Goal: Transaction & Acquisition: Purchase product/service

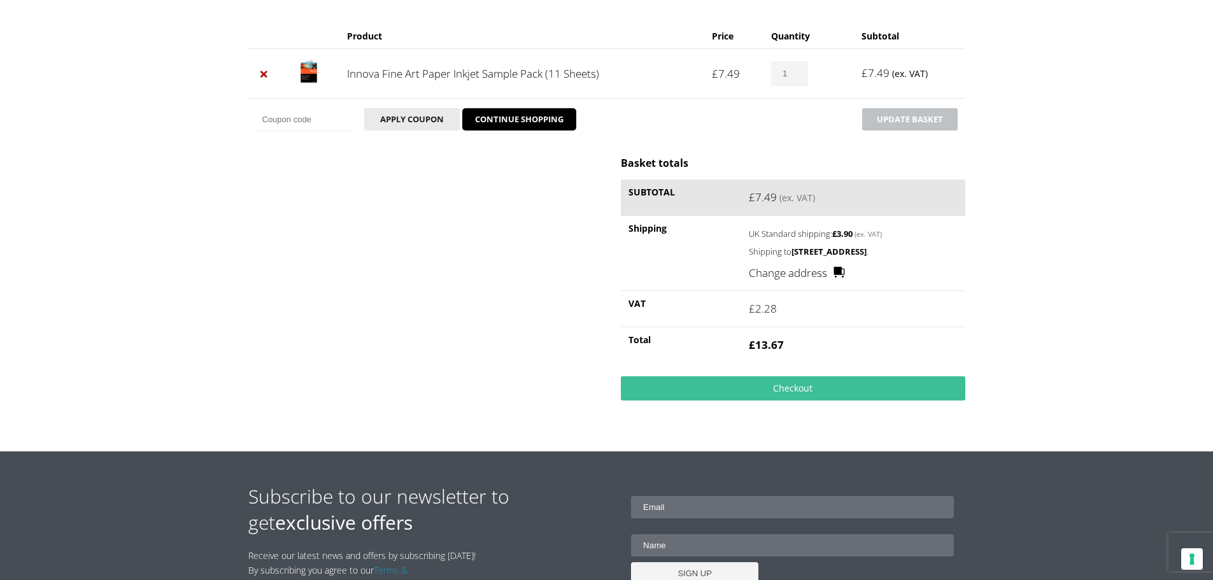
scroll to position [64, 0]
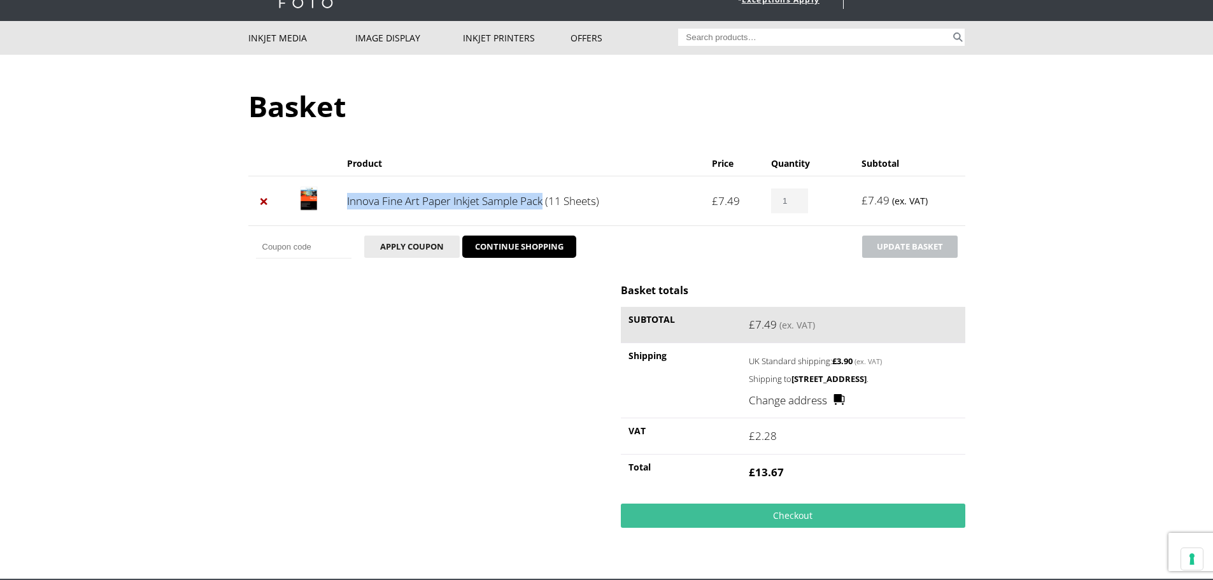
drag, startPoint x: 346, startPoint y: 204, endPoint x: 543, endPoint y: 199, distance: 197.4
click at [543, 199] on td "Innova Fine Art Paper Inkjet Sample Pack (11 Sheets)" at bounding box center [521, 201] width 365 height 50
copy link "Innova Fine Art Paper Inkjet Sample Pack"
click at [449, 357] on div "Basket totals Subtotal £ 7.49 (ex. VAT) Shipping UK Standard shipping: £ 3.90 (…" at bounding box center [606, 415] width 717 height 264
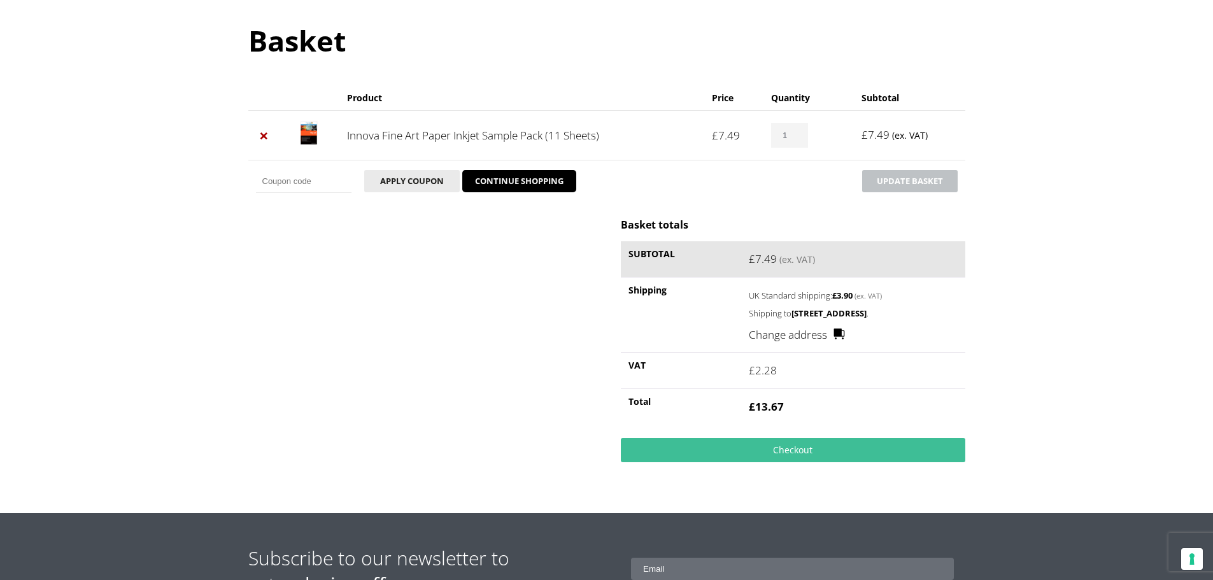
scroll to position [131, 0]
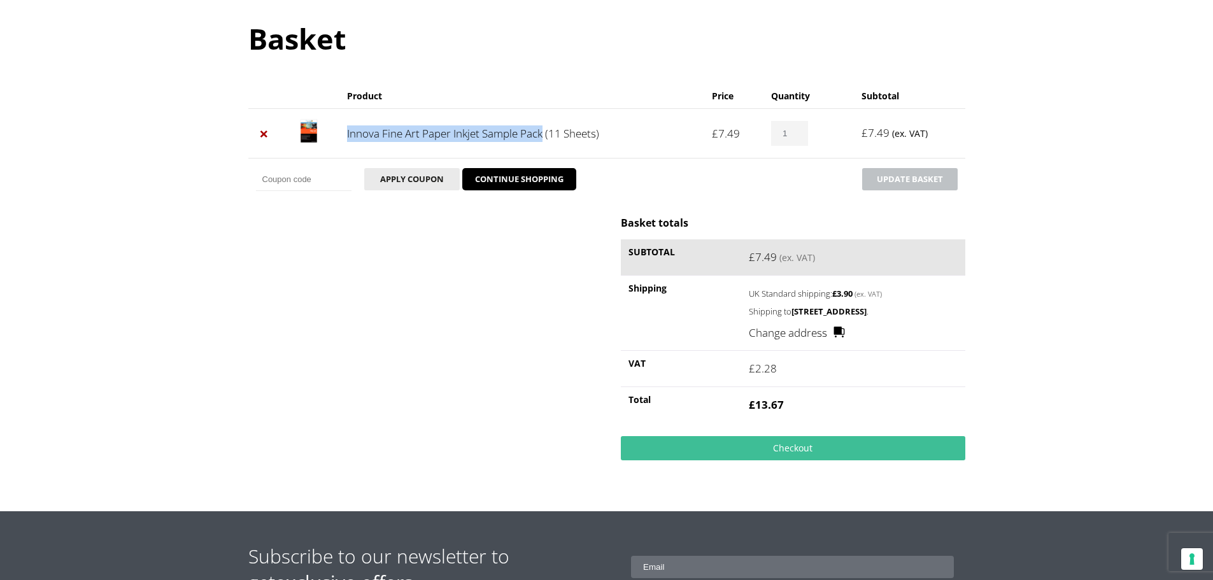
drag, startPoint x: 346, startPoint y: 134, endPoint x: 544, endPoint y: 131, distance: 198.0
click at [544, 131] on td "Innova Fine Art Paper Inkjet Sample Pack (11 Sheets)" at bounding box center [521, 133] width 365 height 50
click at [272, 270] on div "Basket totals Subtotal £ 7.49 (ex. VAT) Shipping UK Standard shipping: £ 3.90 (…" at bounding box center [606, 348] width 717 height 264
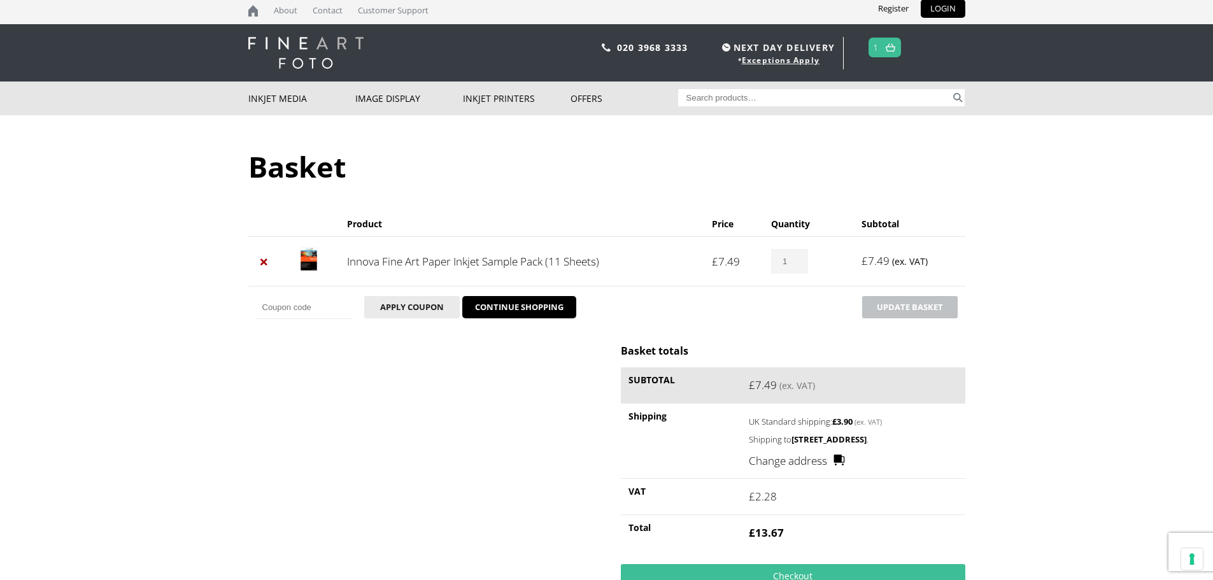
scroll to position [0, 0]
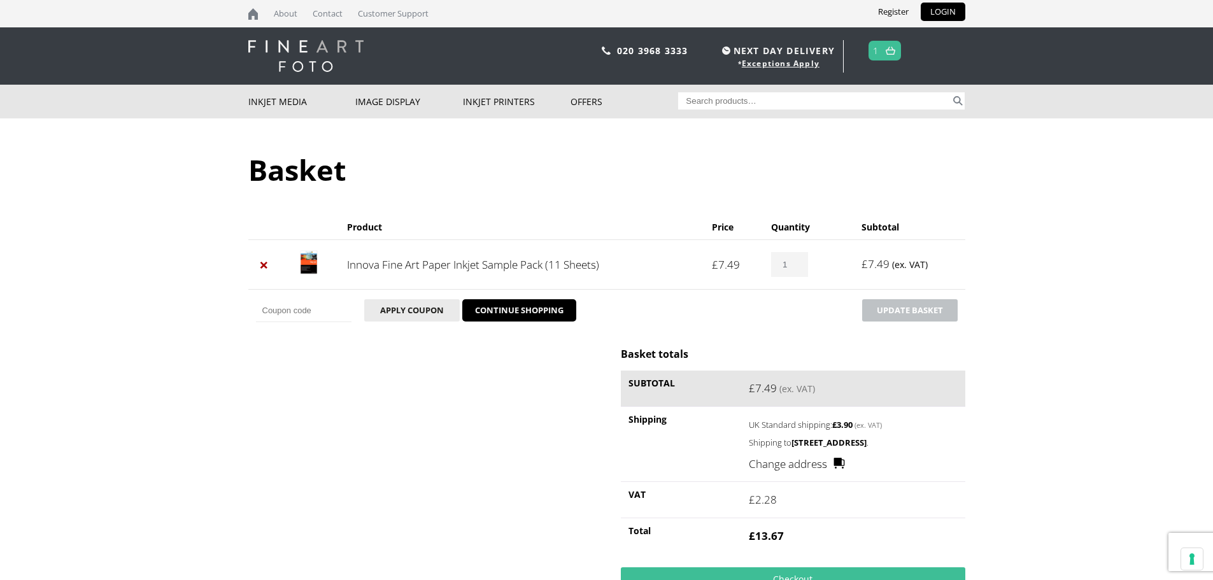
click at [169, 198] on body "NEXT DAY DELIVERY * Exceptions Apply About Contact Customer Support Register LO…" at bounding box center [606, 290] width 1213 height 580
click at [302, 311] on input "Coupon:" at bounding box center [303, 310] width 95 height 23
paste input "GFP-12%"
type input "GFP-12%"
click at [413, 315] on button "Apply coupon" at bounding box center [411, 310] width 95 height 22
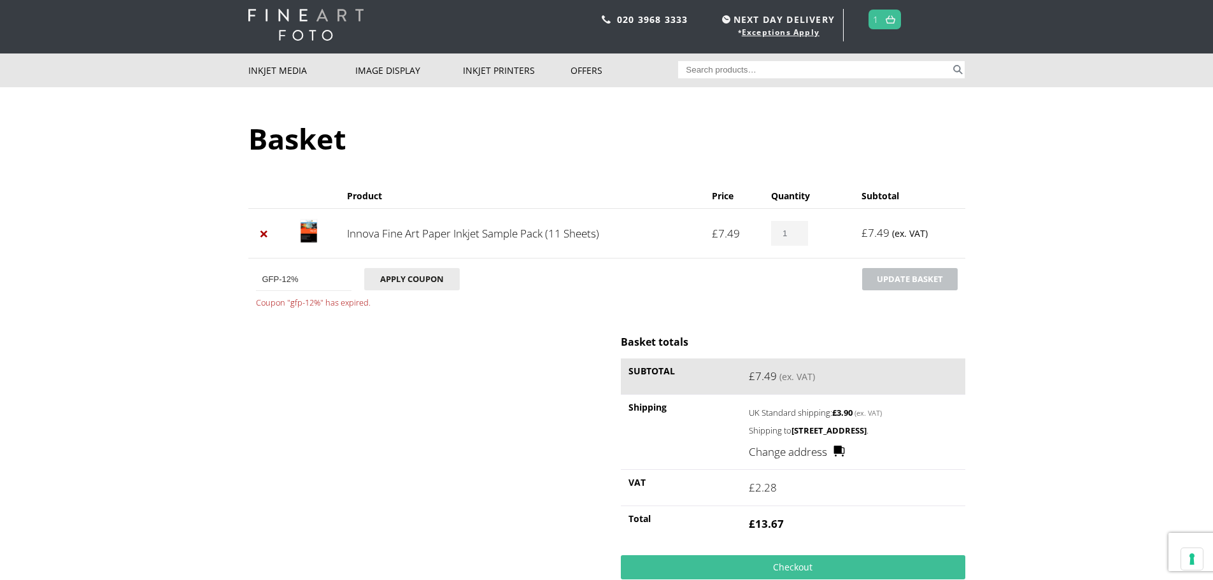
scroll to position [64, 0]
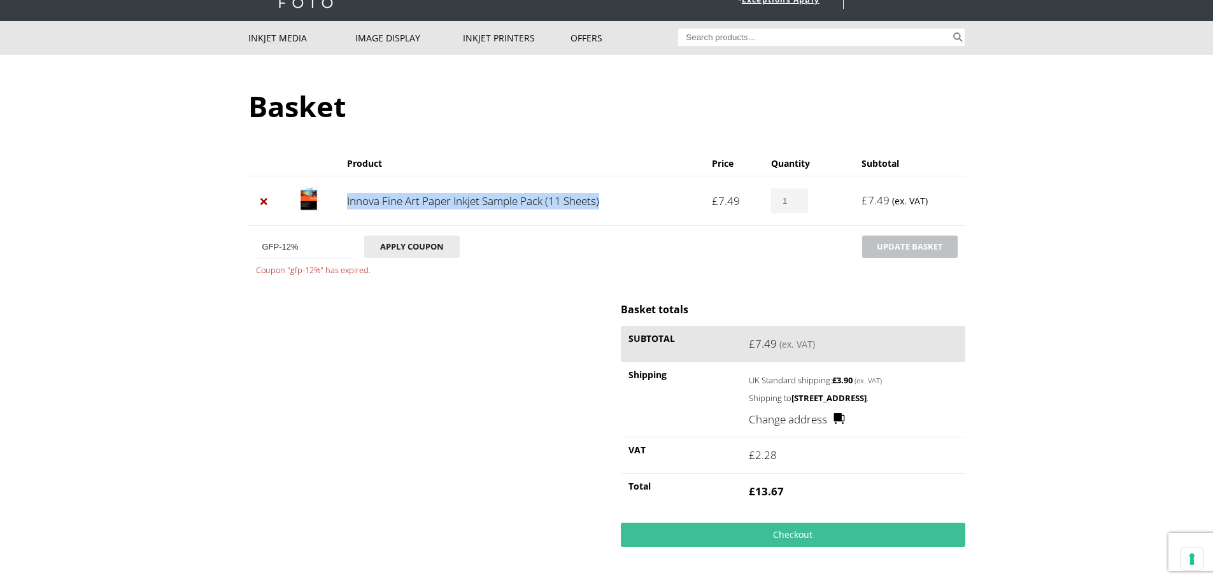
drag, startPoint x: 344, startPoint y: 200, endPoint x: 606, endPoint y: 202, distance: 261.7
click at [606, 202] on td "Innova Fine Art Paper Inkjet Sample Pack (11 Sheets)" at bounding box center [521, 201] width 365 height 50
copy link "Innova Fine Art Paper Inkjet Sample Pack (11 Sheets)"
click at [432, 416] on div "Basket totals Subtotal £ 7.49 (ex. VAT) Shipping UK Standard shipping: £ 3.90 (…" at bounding box center [606, 434] width 717 height 264
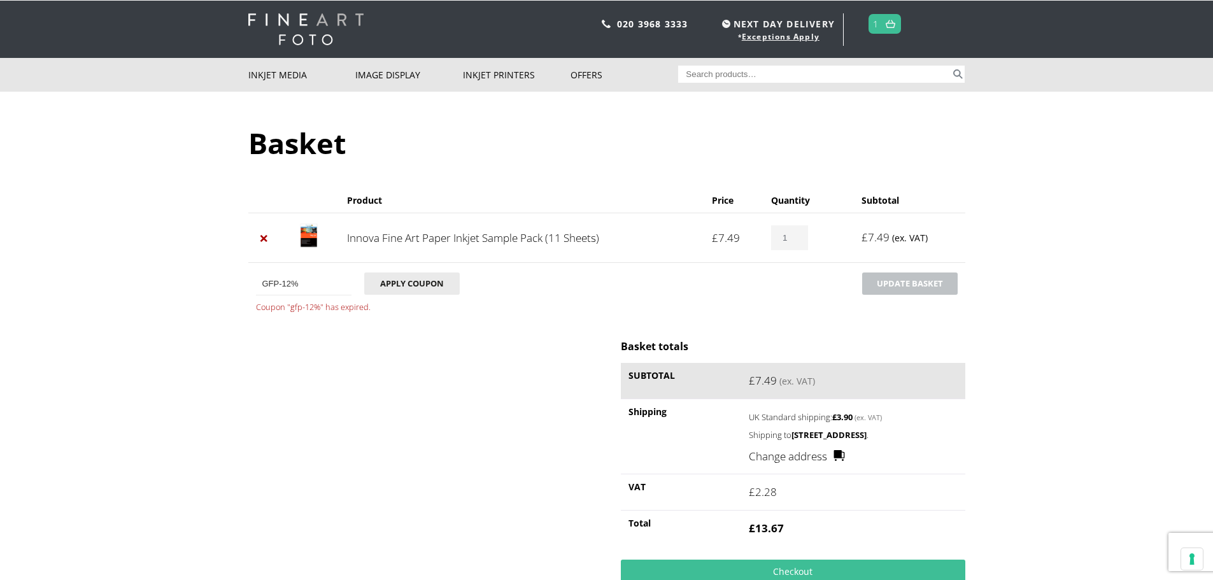
scroll to position [0, 0]
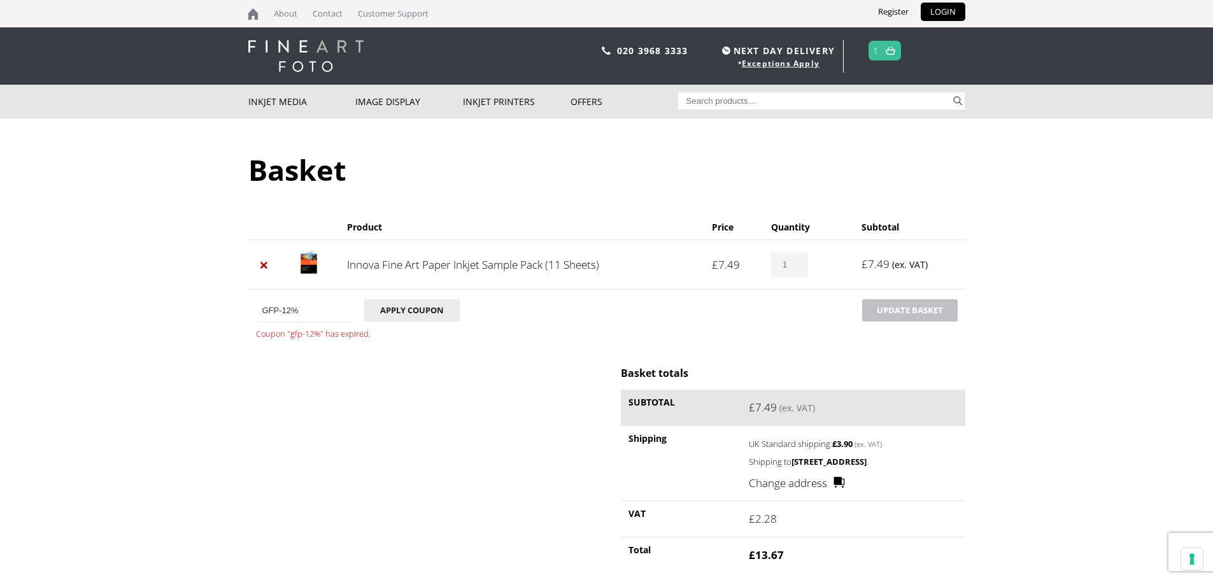
drag, startPoint x: 305, startPoint y: 302, endPoint x: 241, endPoint y: 309, distance: 64.0
click at [241, 309] on body "NEXT DAY DELIVERY * Exceptions Apply About Contact Customer Support Register LO…" at bounding box center [606, 290] width 1213 height 580
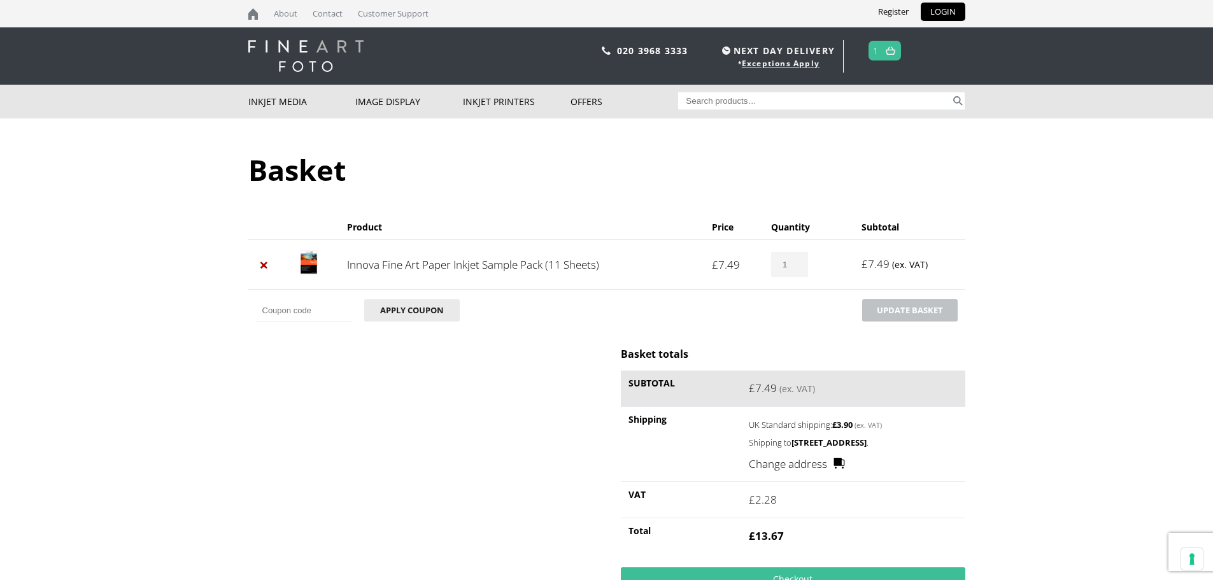
click at [323, 475] on div "Basket totals Subtotal £ 7.49 (ex. VAT) Shipping UK Standard shipping: £ 3.90 (…" at bounding box center [606, 479] width 717 height 264
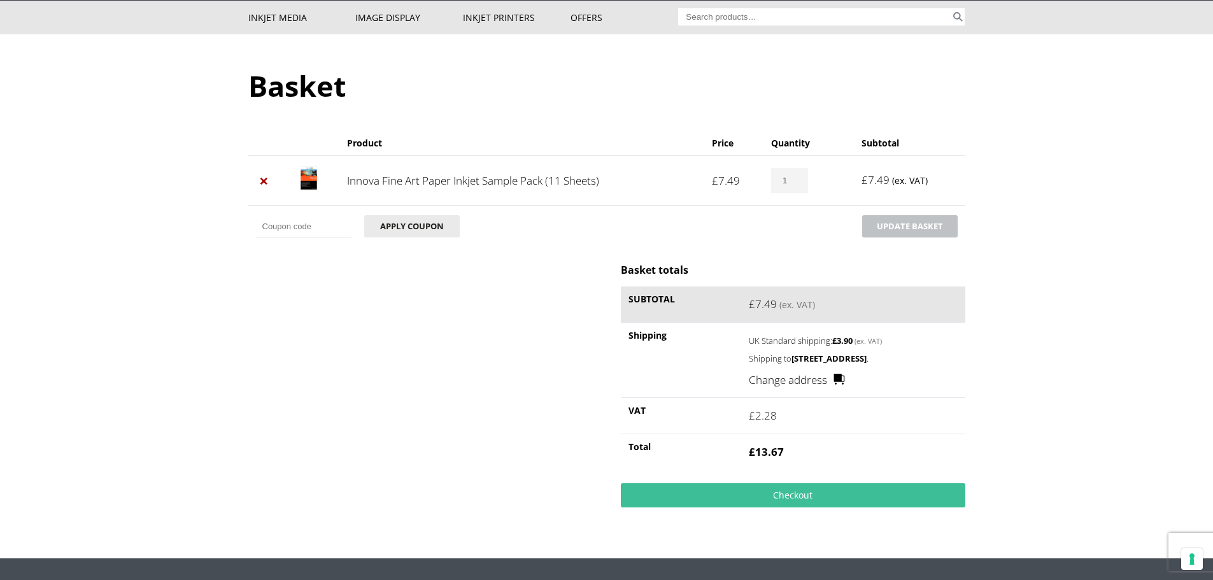
scroll to position [74, 0]
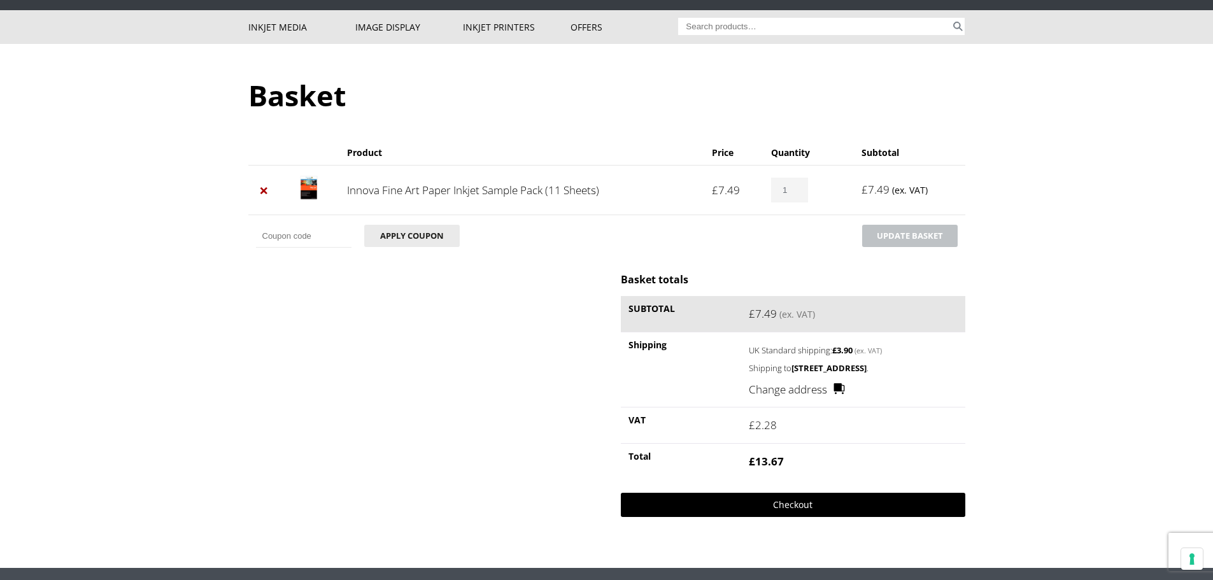
click at [823, 504] on link "Checkout" at bounding box center [793, 505] width 344 height 24
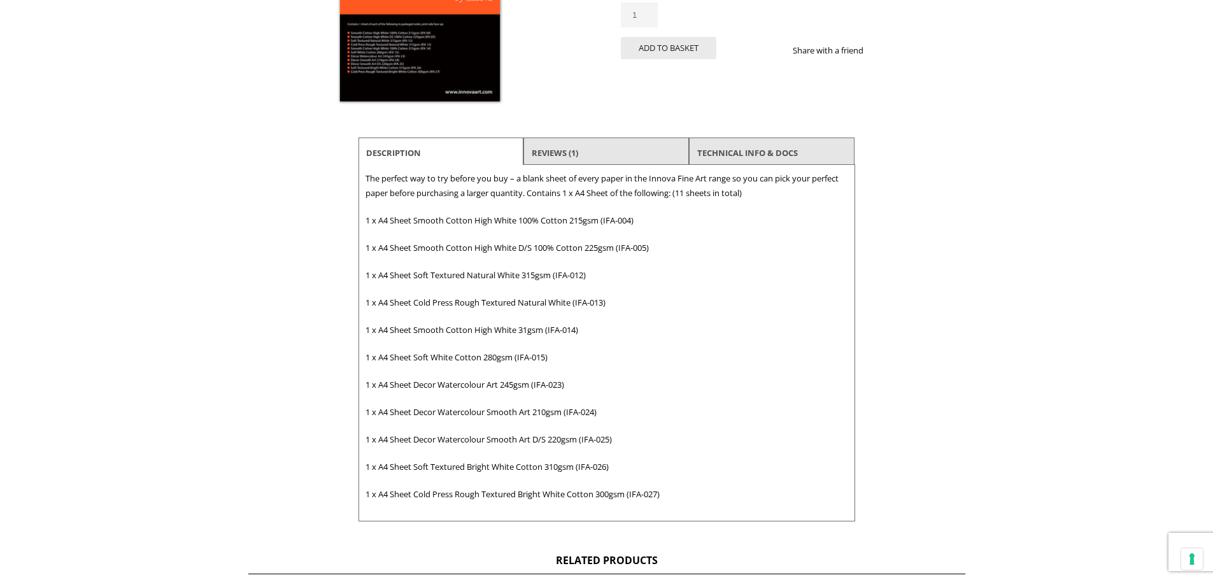
drag, startPoint x: 1087, startPoint y: 203, endPoint x: 1052, endPoint y: 132, distance: 79.1
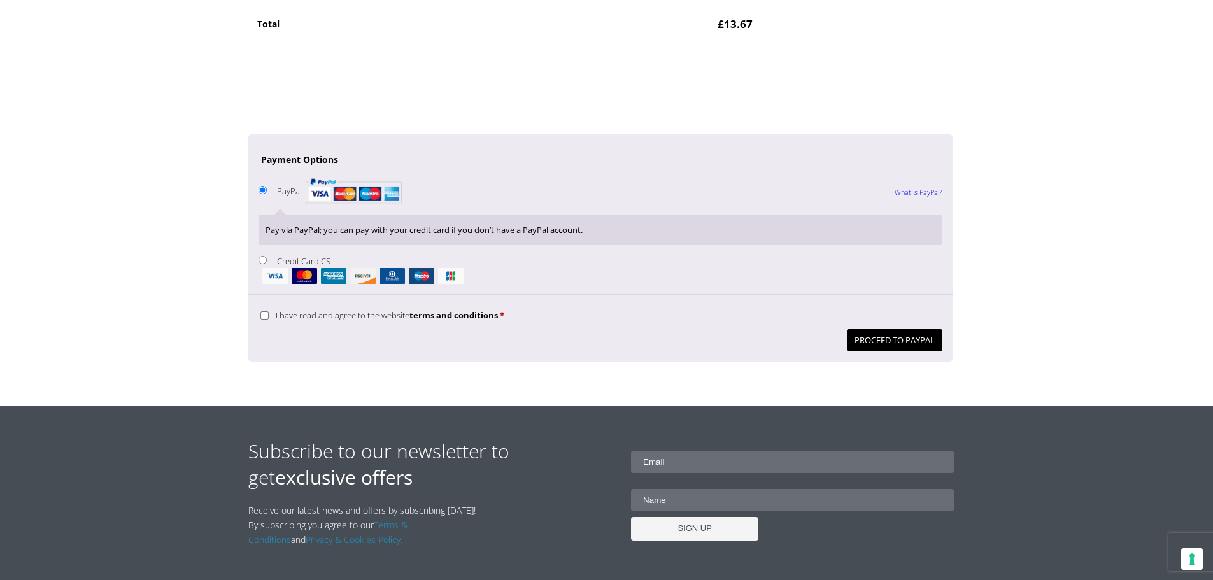
scroll to position [1210, 0]
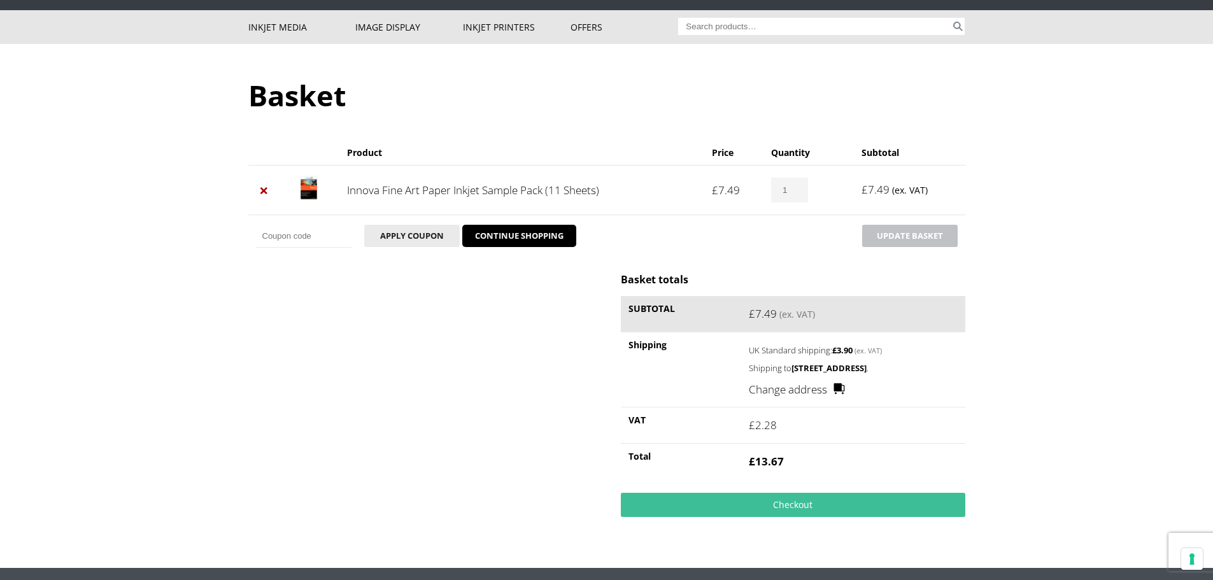
click at [294, 239] on input "Coupon:" at bounding box center [303, 236] width 95 height 23
paste input "ALL SHEETS"
type input "ALL SHEETS"
click at [407, 245] on button "Apply coupon" at bounding box center [411, 236] width 95 height 22
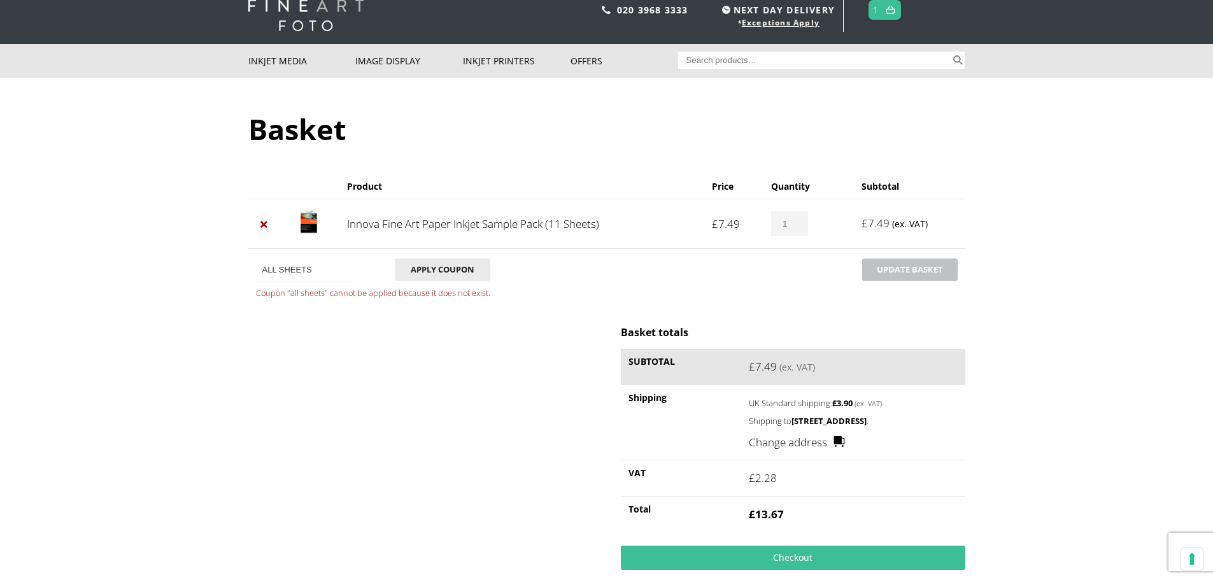
scroll to position [64, 0]
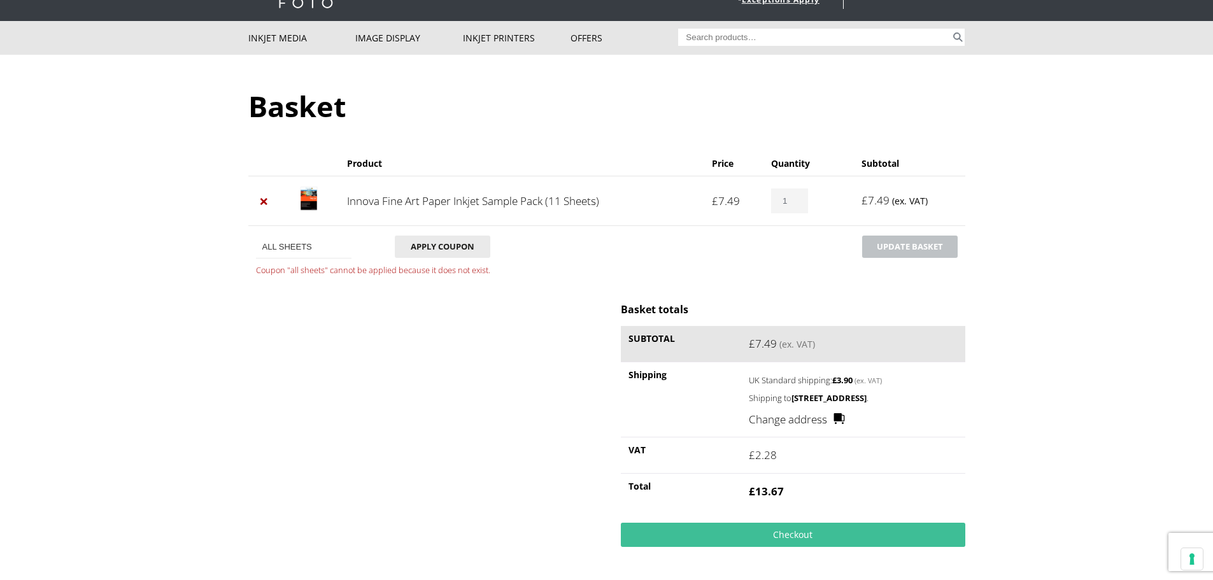
click at [337, 449] on div "Basket totals Subtotal £ 7.49 (ex. VAT) Shipping UK Standard shipping: £ 3.90 (…" at bounding box center [606, 434] width 717 height 264
drag, startPoint x: 319, startPoint y: 248, endPoint x: 233, endPoint y: 244, distance: 86.0
click at [233, 244] on body "NEXT DAY DELIVERY * Exceptions Apply About Contact Customer Support Register LO…" at bounding box center [606, 226] width 1213 height 580
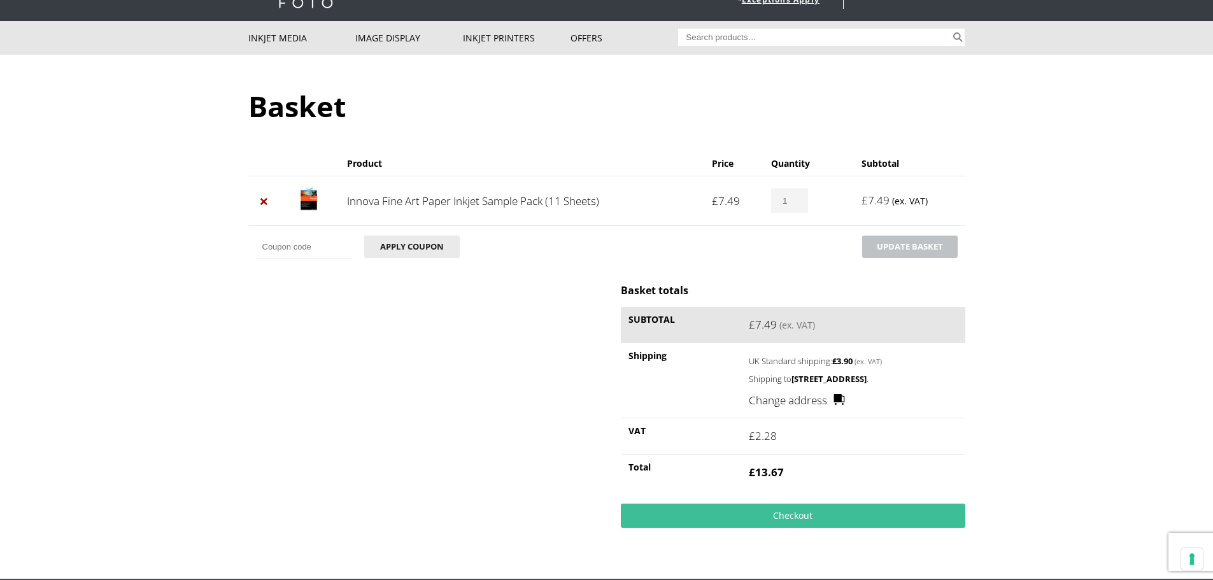
click at [437, 422] on div "Basket totals Subtotal £ 7.49 (ex. VAT) Shipping UK Standard shipping: £ 3.90 (…" at bounding box center [606, 415] width 717 height 264
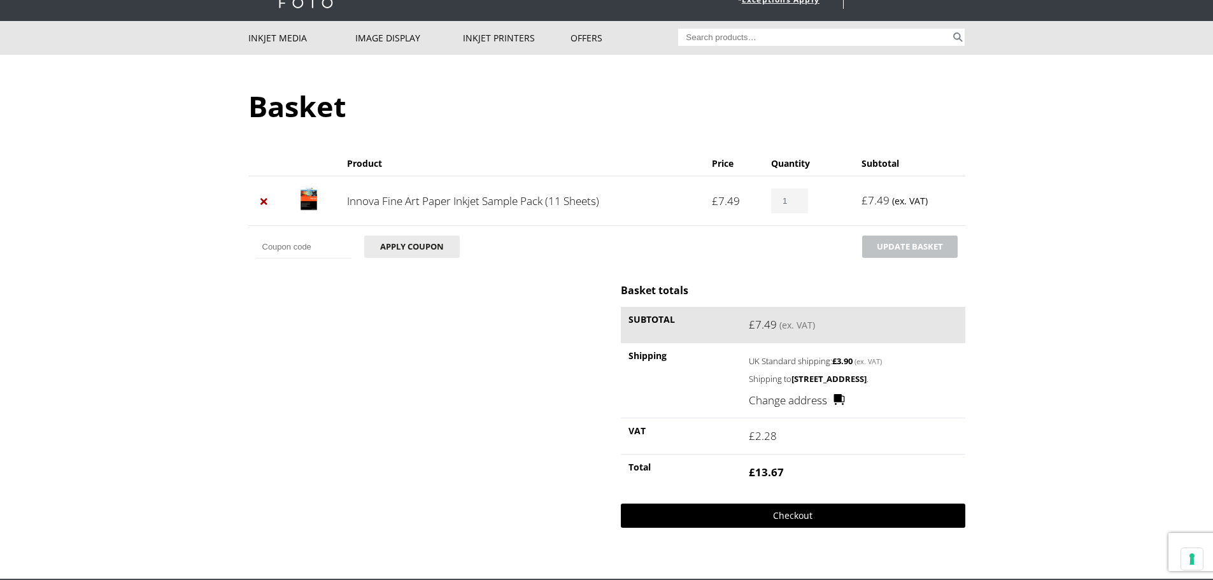
click at [812, 521] on link "Checkout" at bounding box center [793, 516] width 344 height 24
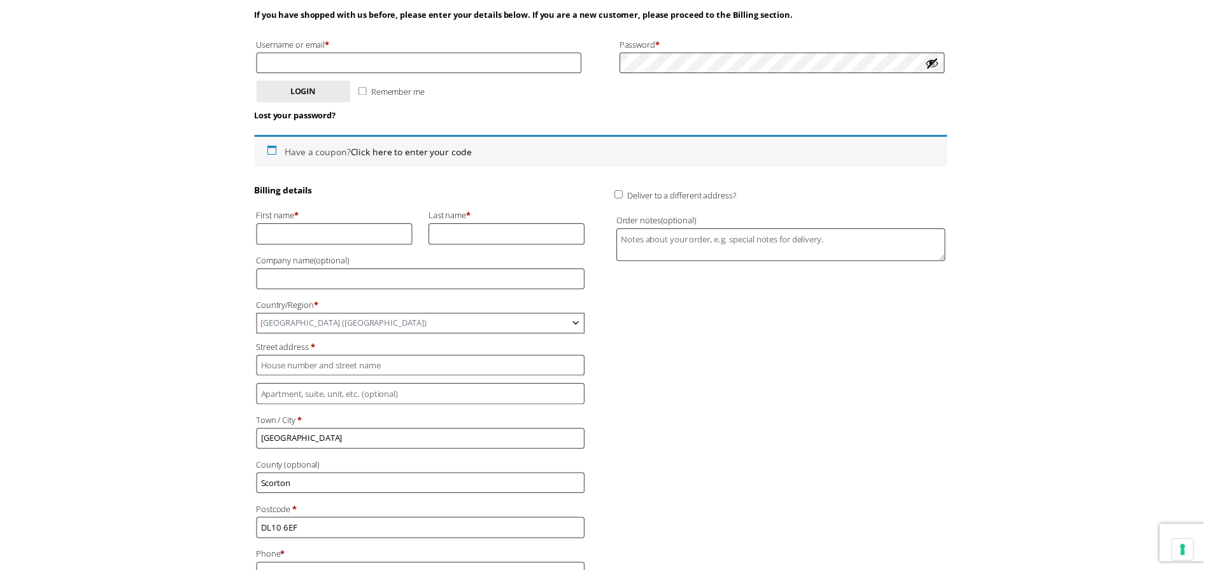
scroll to position [191, 0]
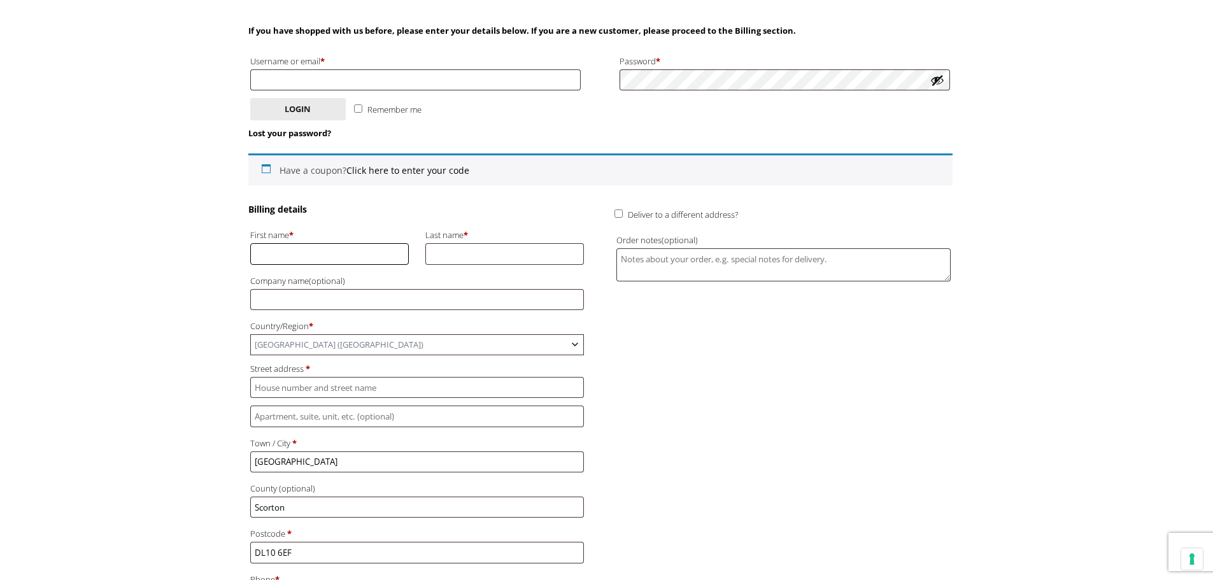
click at [269, 248] on input "First name *" at bounding box center [329, 253] width 159 height 21
type input "м"
type input "v"
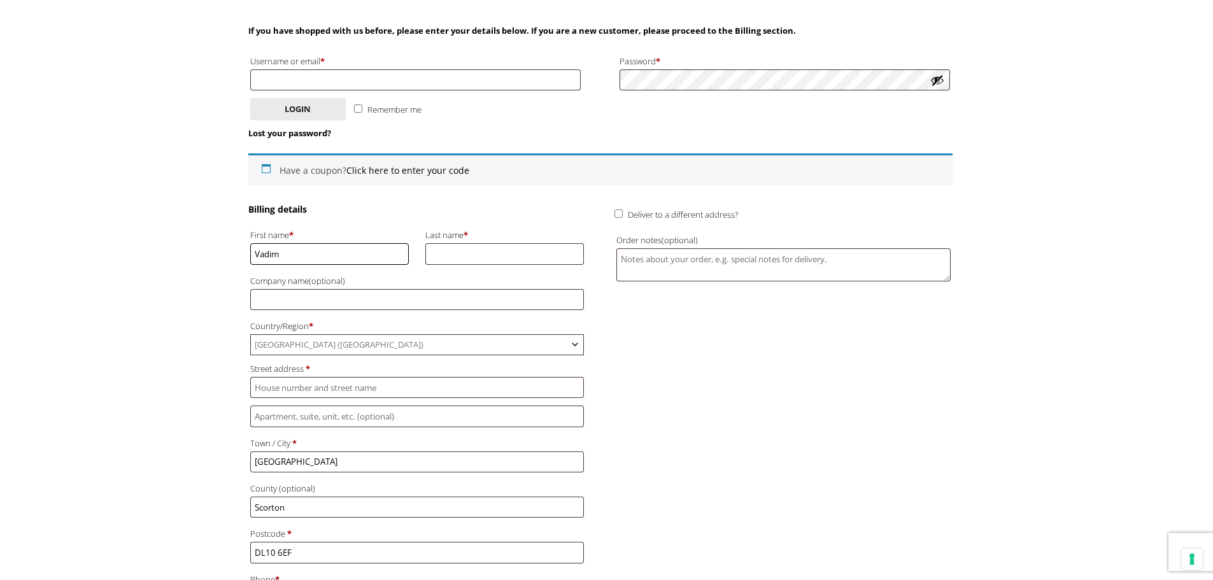
type input "Vadim"
click at [441, 251] on input "Last name *" at bounding box center [504, 253] width 159 height 21
type input "Surnin"
click at [278, 299] on input "Company name (optional)" at bounding box center [417, 299] width 334 height 21
type input "Kogosa"
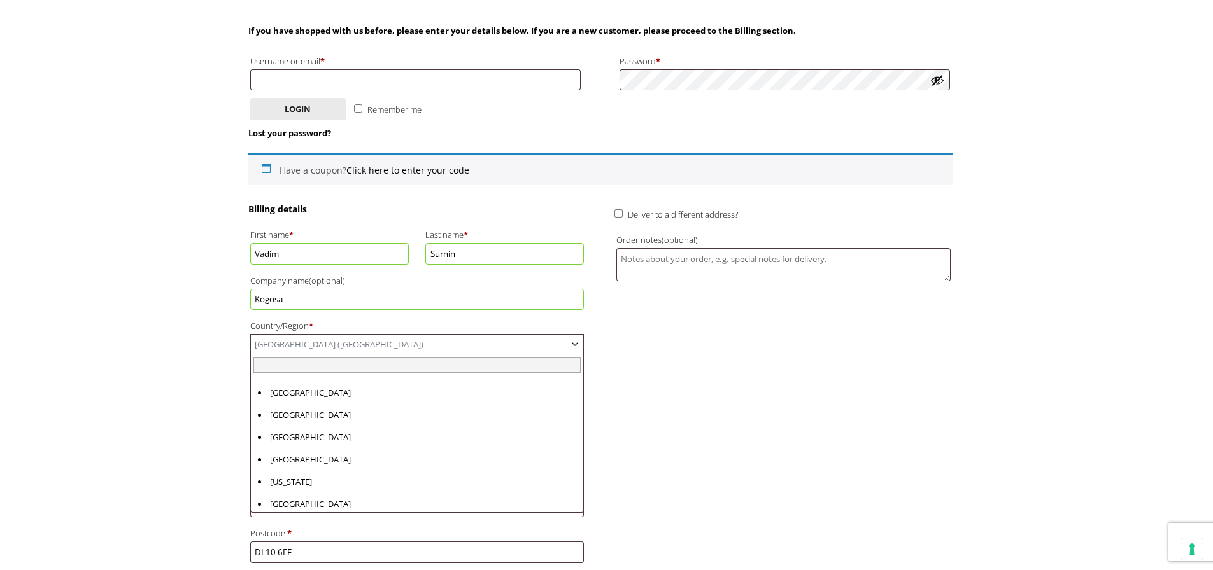
click at [292, 353] on body "NEXT DAY DELIVERY * Exceptions Apply About Contact Customer Support Register LO…" at bounding box center [606, 94] width 1213 height 570
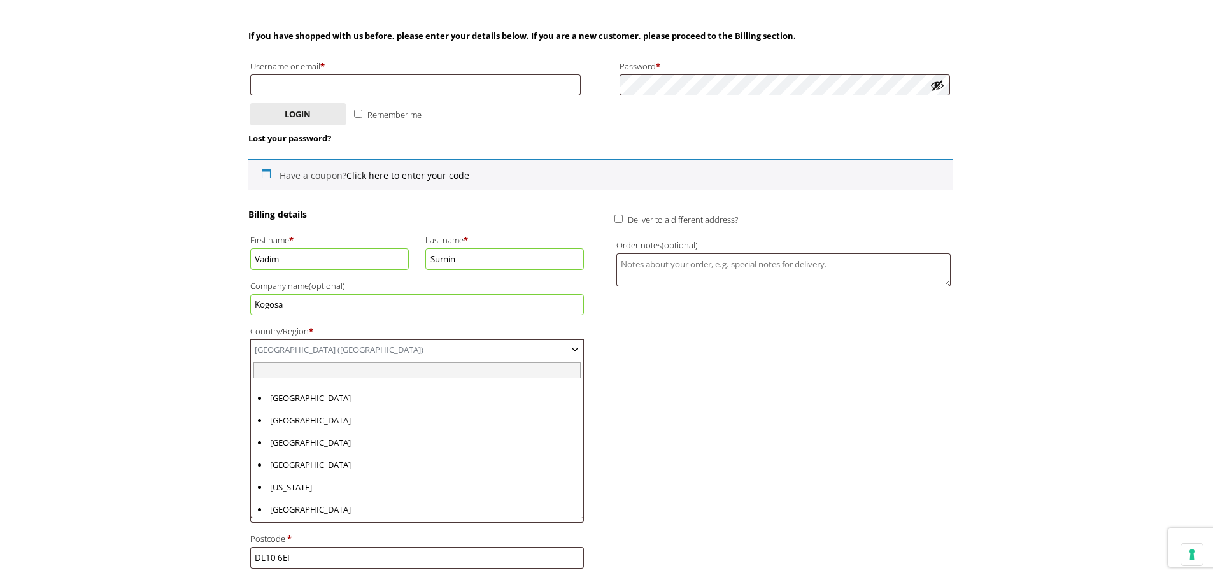
scroll to position [5147, 0]
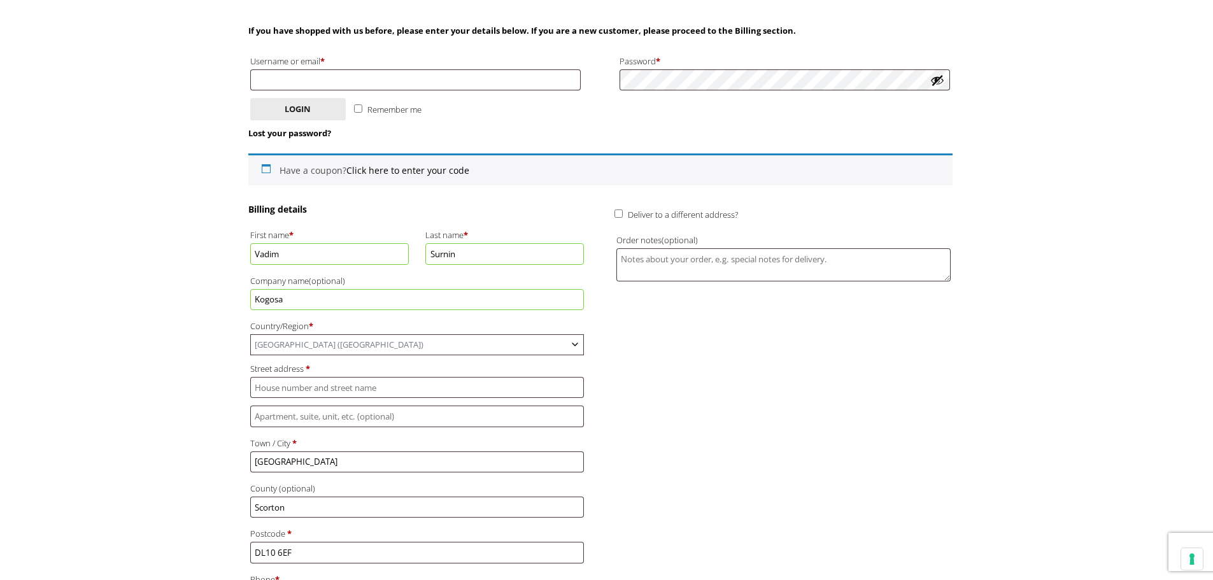
drag, startPoint x: 293, startPoint y: 348, endPoint x: 270, endPoint y: 361, distance: 26.8
click at [293, 348] on span "[GEOGRAPHIC_DATA] ([GEOGRAPHIC_DATA])" at bounding box center [417, 345] width 333 height 20
click at [266, 382] on input "Street address *" at bounding box center [417, 387] width 334 height 21
type input "1 Cleveland Rd"
click at [691, 420] on div "Billing details First name * Vadim Last name * Surnin Company name (optional) K…" at bounding box center [600, 455] width 704 height 505
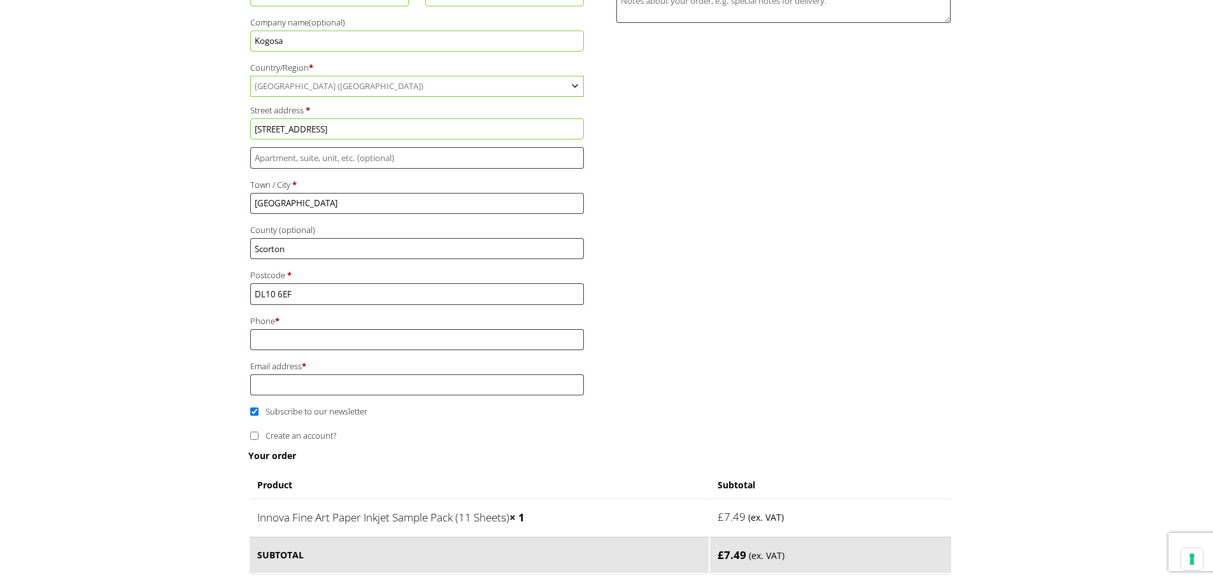
scroll to position [446, 0]
click at [279, 349] on input "Phone *" at bounding box center [417, 343] width 334 height 21
click at [302, 339] on input "Phone *" at bounding box center [417, 343] width 334 height 21
paste input "07831993489"
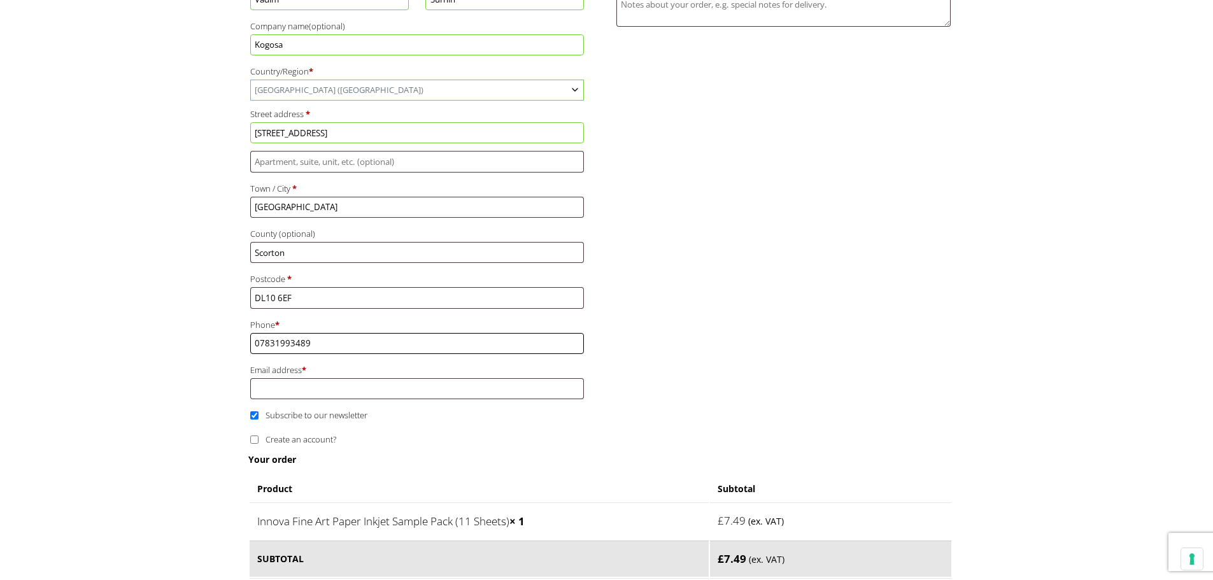
type input "07831993489"
click at [296, 387] on input "Email address *" at bounding box center [417, 388] width 334 height 21
click at [281, 385] on input "Email address *" at bounding box center [417, 388] width 334 height 21
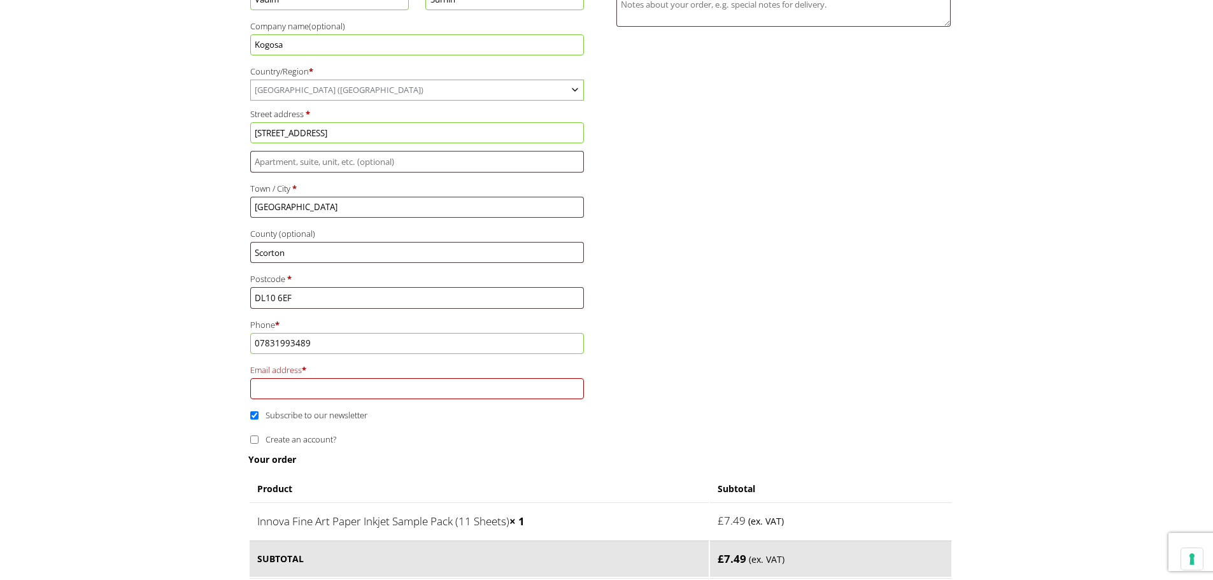
paste input "kogosaprint@gmail.com"
type input "kogosaprint@gmail.com"
click at [253, 412] on input "Subscribe to our newsletter" at bounding box center [254, 415] width 8 height 8
checkbox input "false"
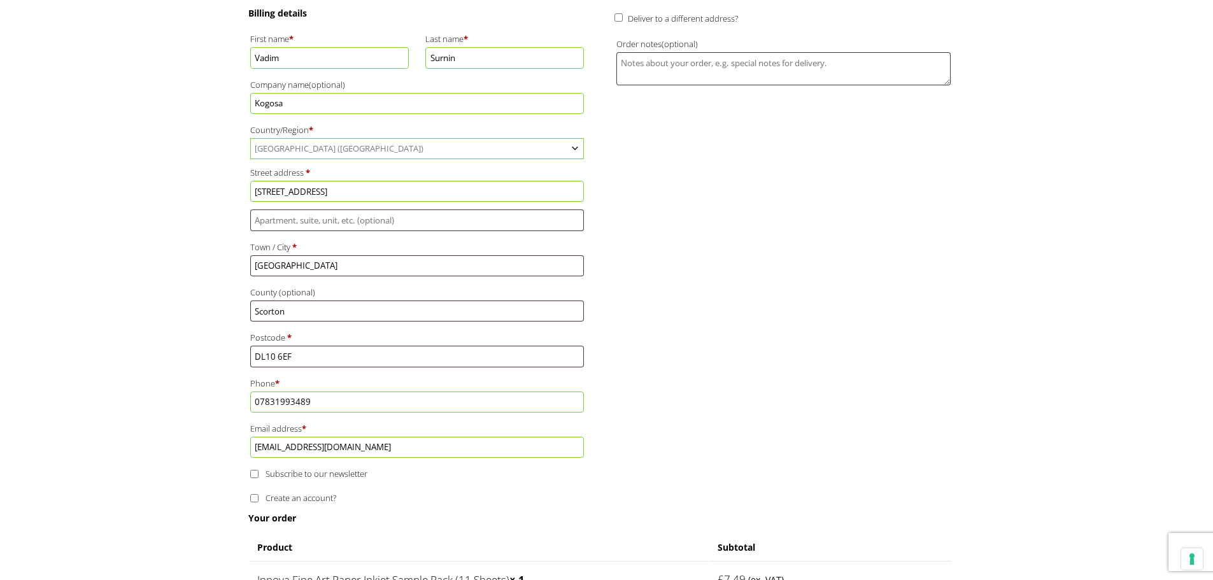
scroll to position [255, 0]
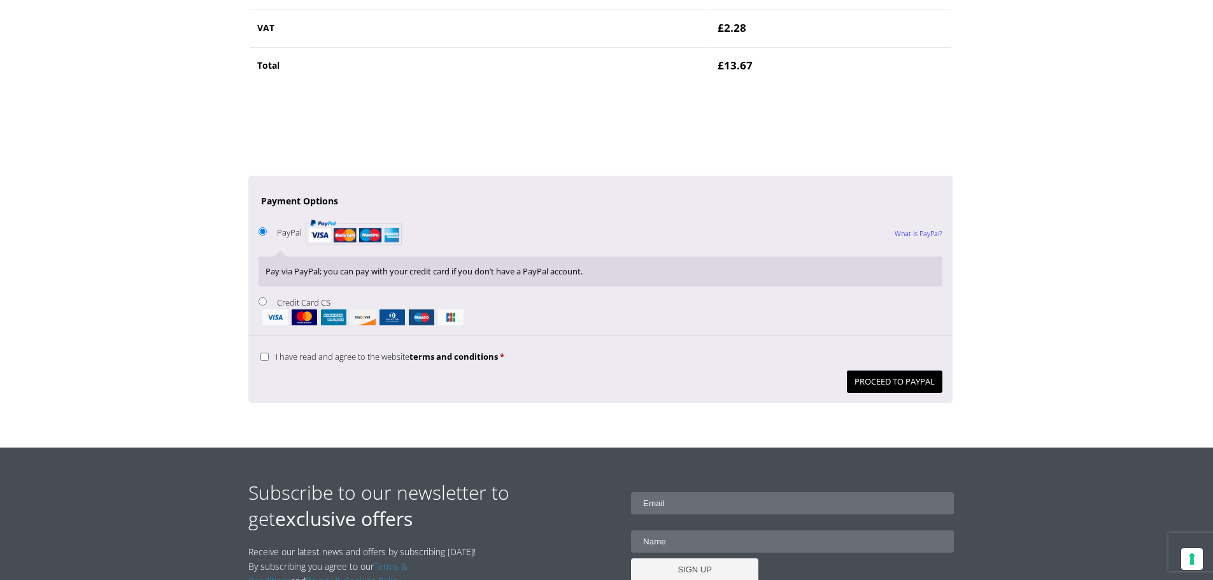
scroll to position [1146, 0]
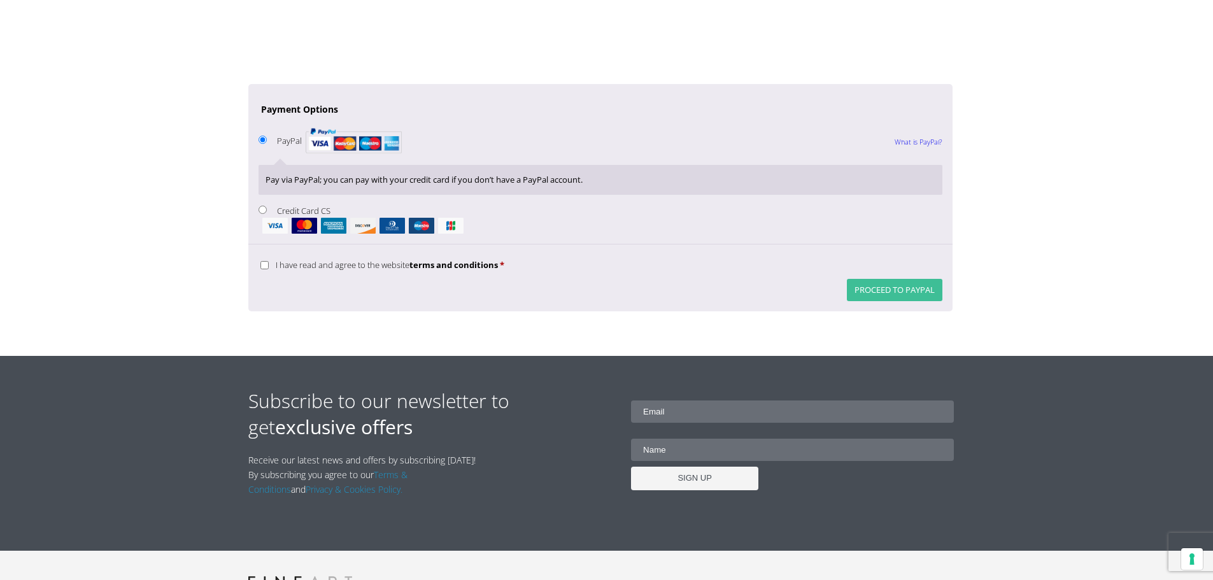
click at [872, 294] on button "Proceed to PayPal" at bounding box center [894, 290] width 95 height 22
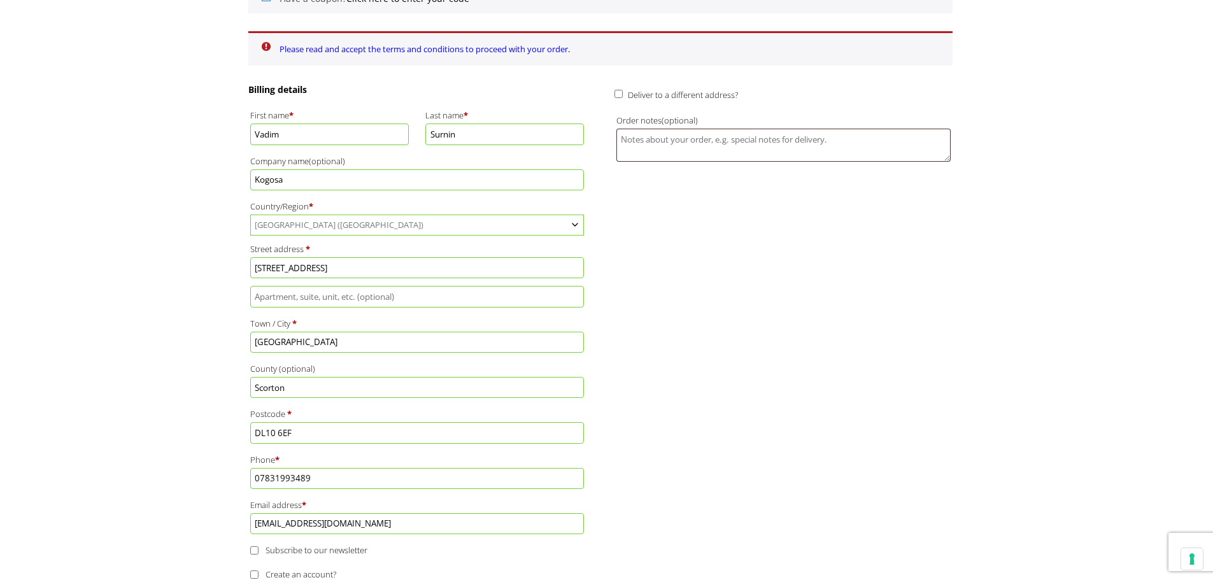
scroll to position [330, 0]
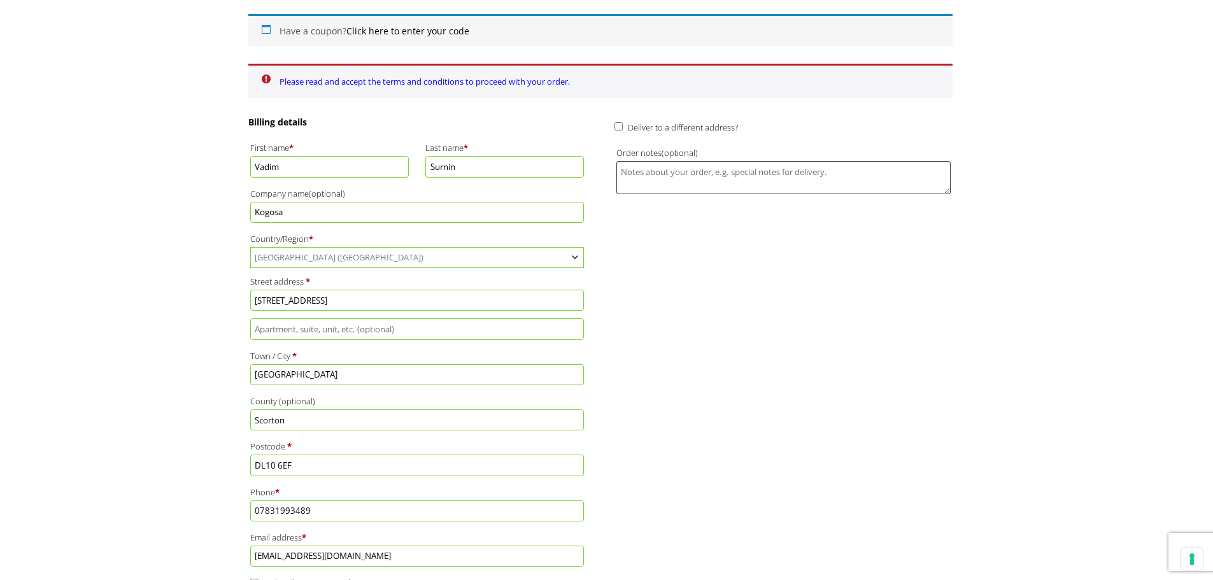
drag, startPoint x: 745, startPoint y: 243, endPoint x: 688, endPoint y: 263, distance: 60.6
click at [693, 259] on div "Billing details First name * Vadim Last name * Surnin Company name (optional) K…" at bounding box center [600, 368] width 704 height 505
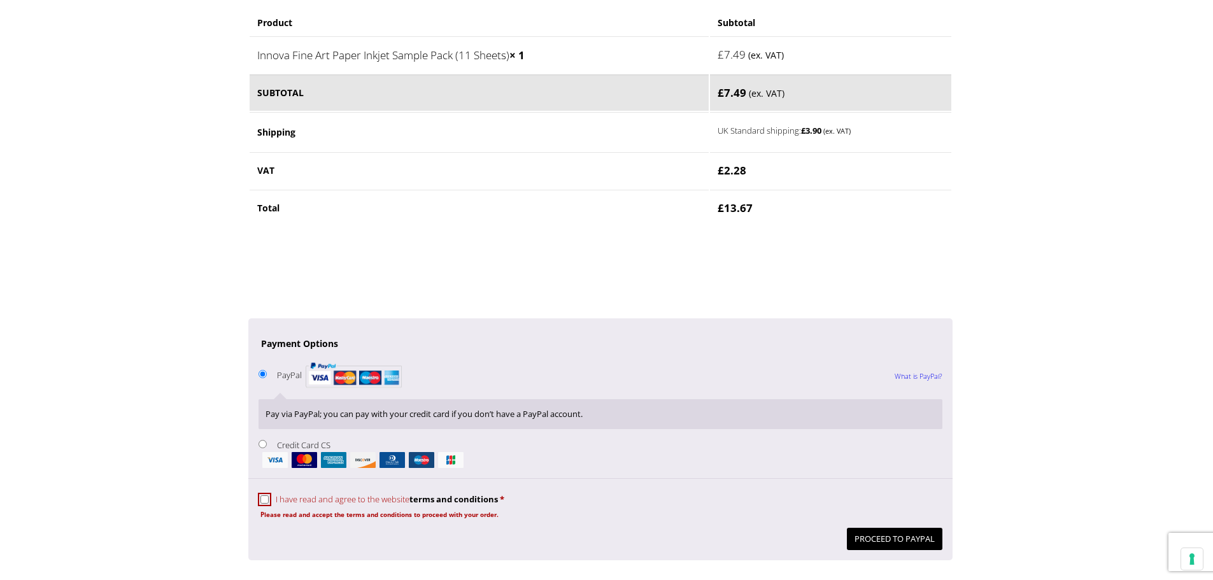
scroll to position [967, 0]
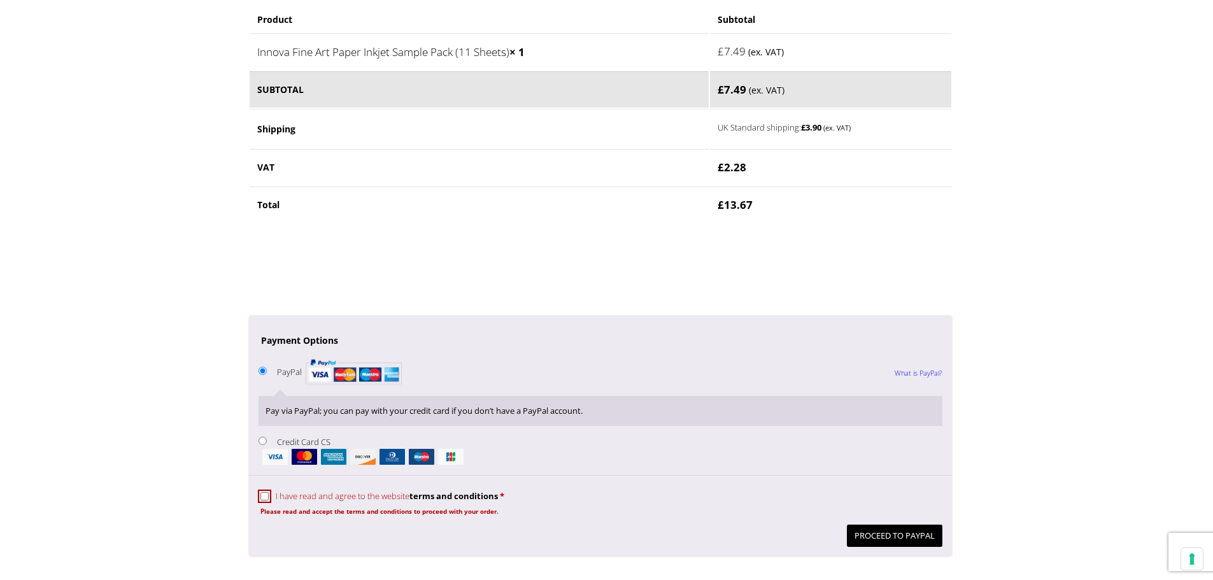
click at [262, 495] on input "I have read and agree to the website terms and conditions *" at bounding box center [264, 496] width 8 height 8
checkbox input "true"
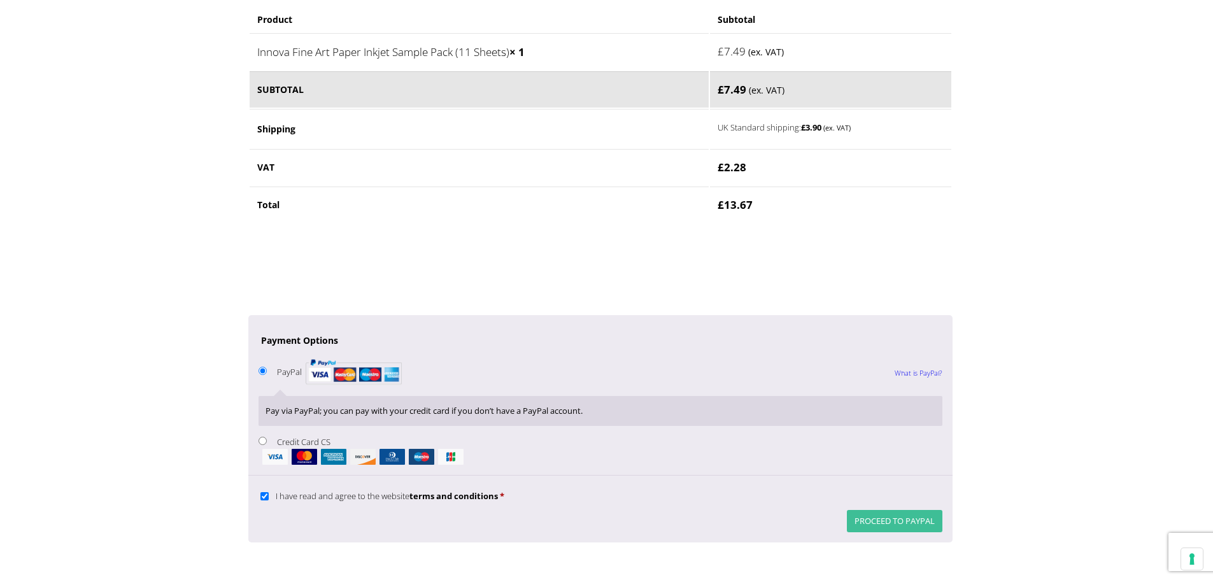
click at [870, 523] on button "Proceed to PayPal" at bounding box center [894, 521] width 95 height 22
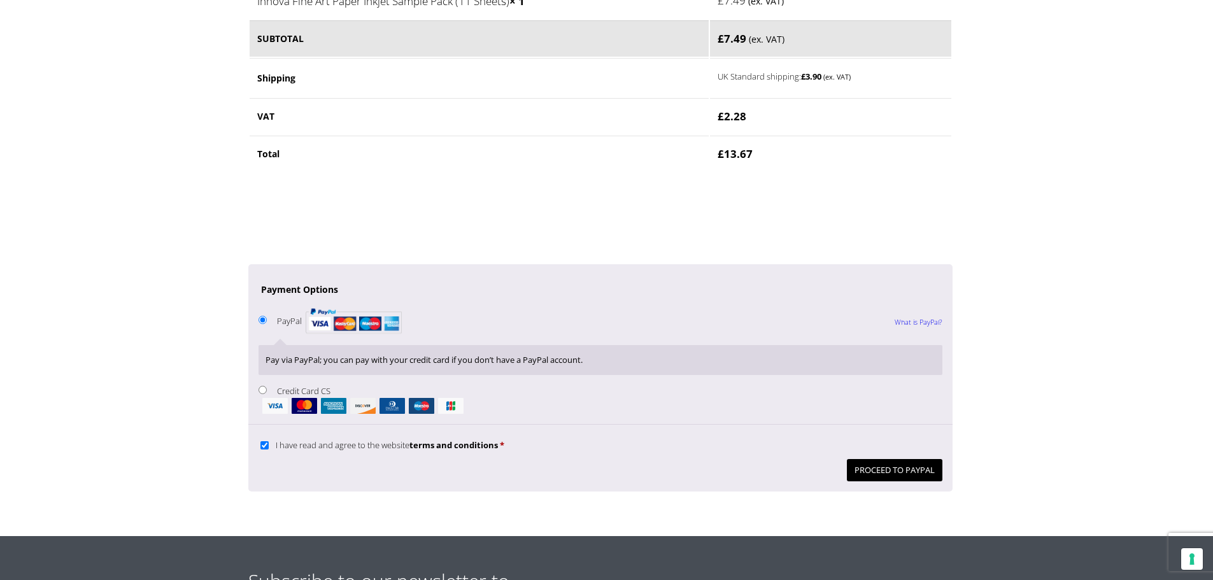
drag, startPoint x: 341, startPoint y: 315, endPoint x: 346, endPoint y: 322, distance: 8.3
click at [341, 314] on img "Checkout" at bounding box center [354, 320] width 96 height 33
click at [267, 316] on input "PayPal What is PayPal?" at bounding box center [262, 320] width 8 height 8
click at [346, 323] on img "Checkout" at bounding box center [354, 320] width 96 height 33
click at [267, 323] on input "PayPal What is PayPal?" at bounding box center [262, 320] width 8 height 8
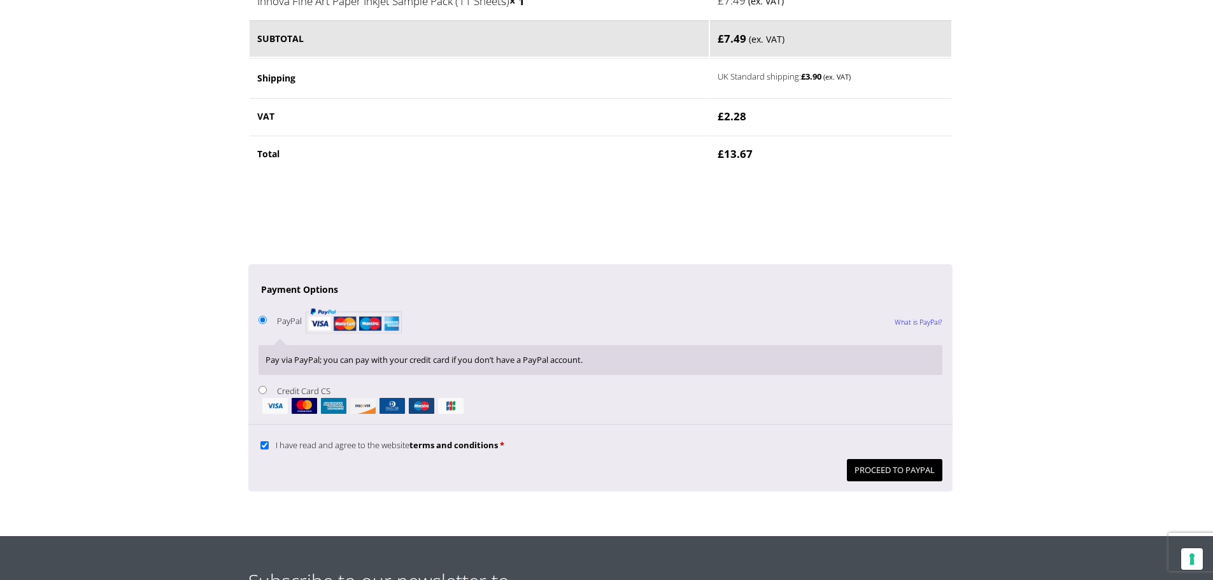
drag, startPoint x: 368, startPoint y: 324, endPoint x: 388, endPoint y: 323, distance: 19.7
click at [369, 324] on img "Checkout" at bounding box center [354, 320] width 96 height 33
click at [267, 324] on input "PayPal What is PayPal?" at bounding box center [262, 320] width 8 height 8
drag, startPoint x: 391, startPoint y: 324, endPoint x: 397, endPoint y: 328, distance: 7.4
click at [392, 324] on img "Checkout" at bounding box center [354, 320] width 96 height 33
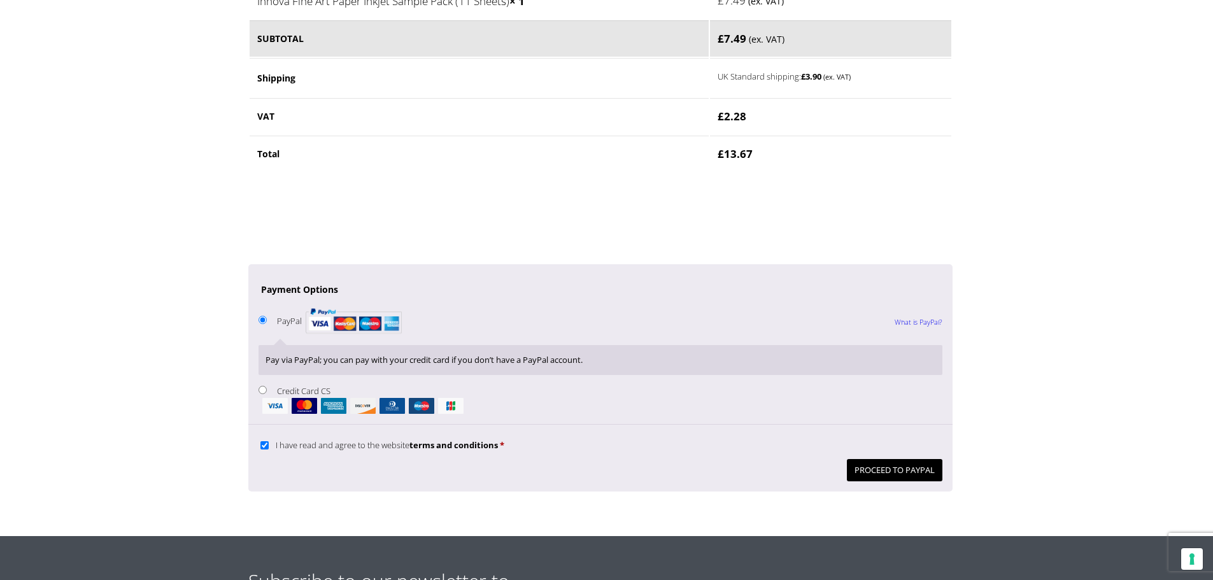
click at [267, 324] on input "PayPal What is PayPal?" at bounding box center [262, 320] width 8 height 8
click at [264, 388] on input "Credit Card CS" at bounding box center [262, 390] width 8 height 8
radio input "true"
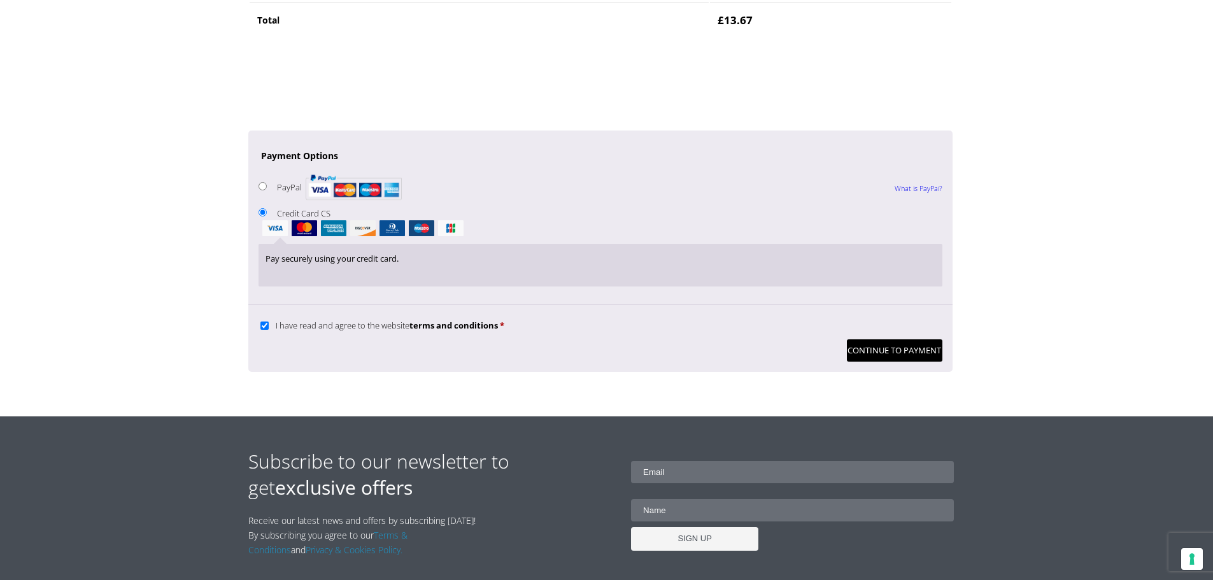
scroll to position [1101, 0]
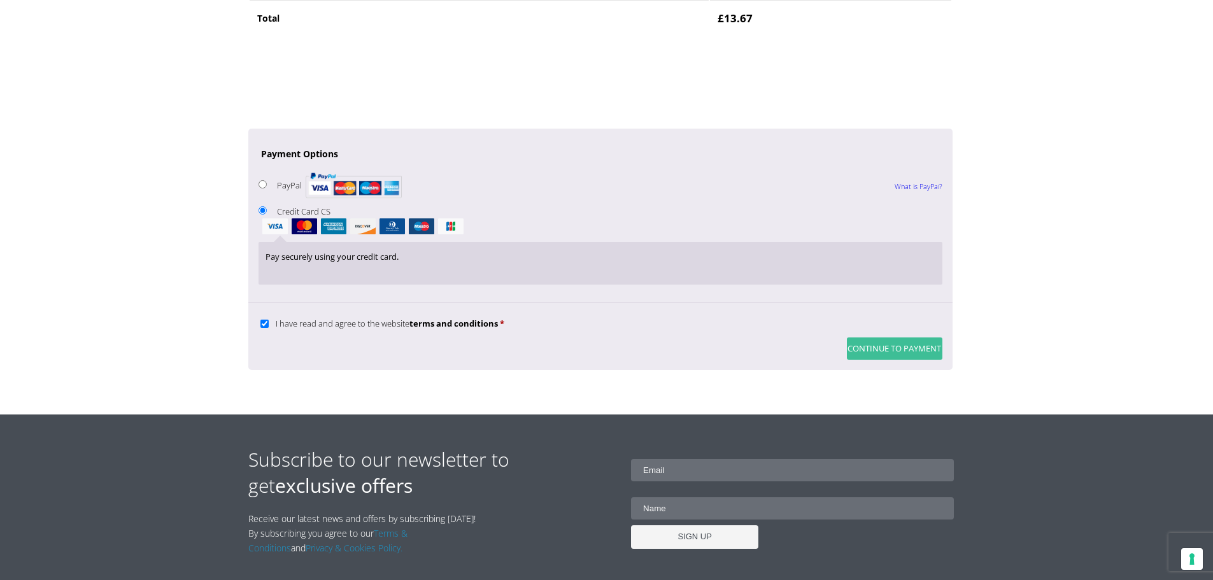
click at [892, 346] on button "Continue to Payment" at bounding box center [894, 348] width 95 height 22
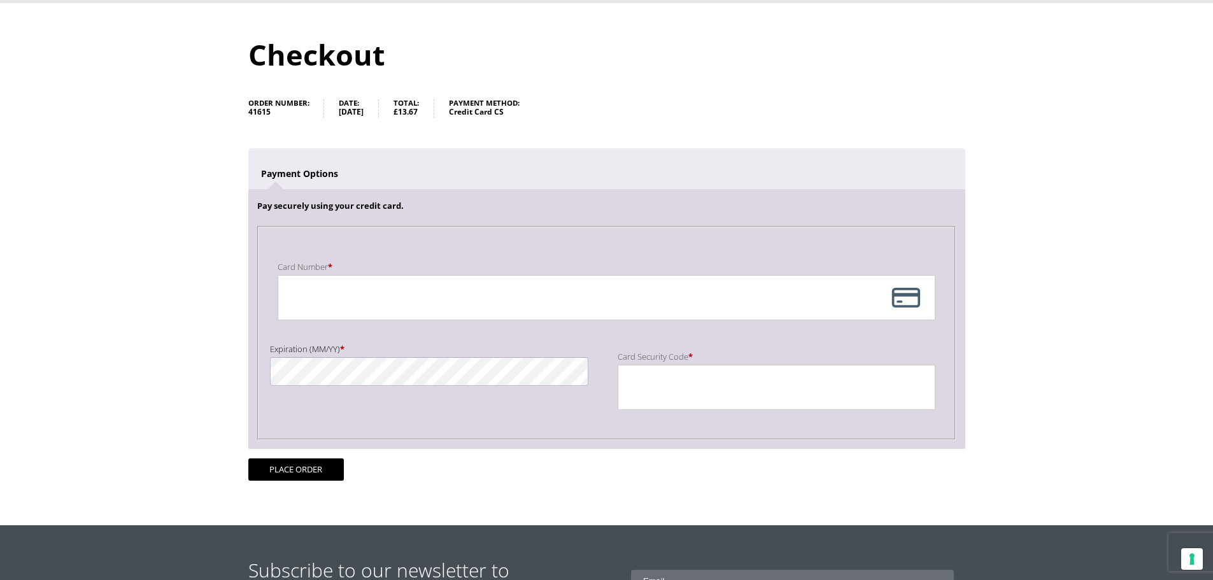
scroll to position [127, 0]
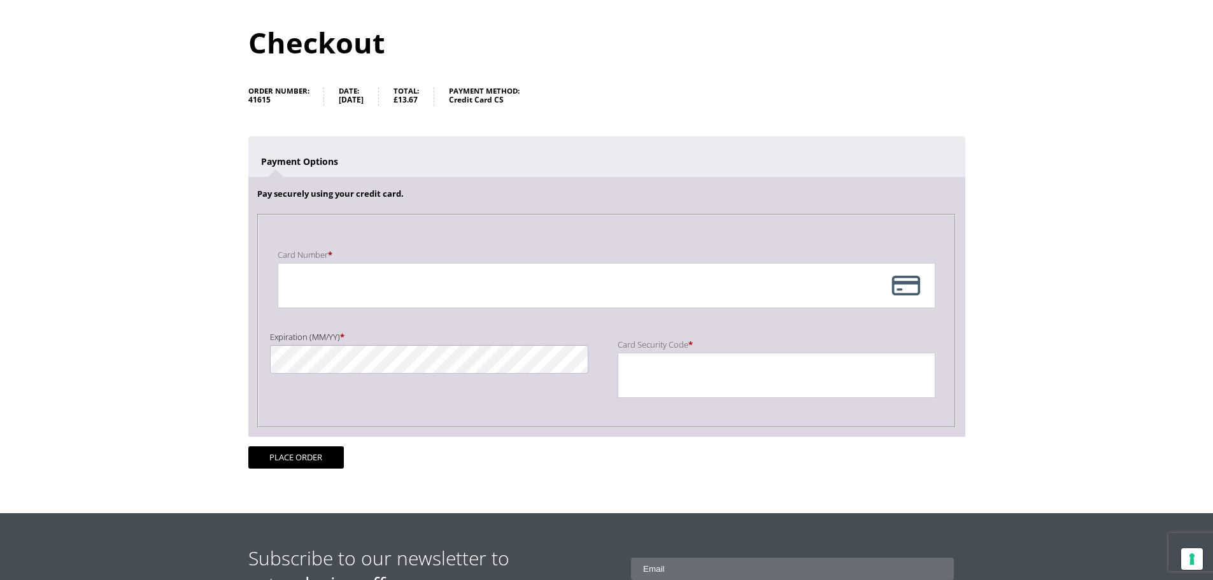
drag, startPoint x: 1217, startPoint y: 160, endPoint x: 1197, endPoint y: 230, distance: 72.0
click at [298, 452] on button "Place order" at bounding box center [295, 457] width 95 height 22
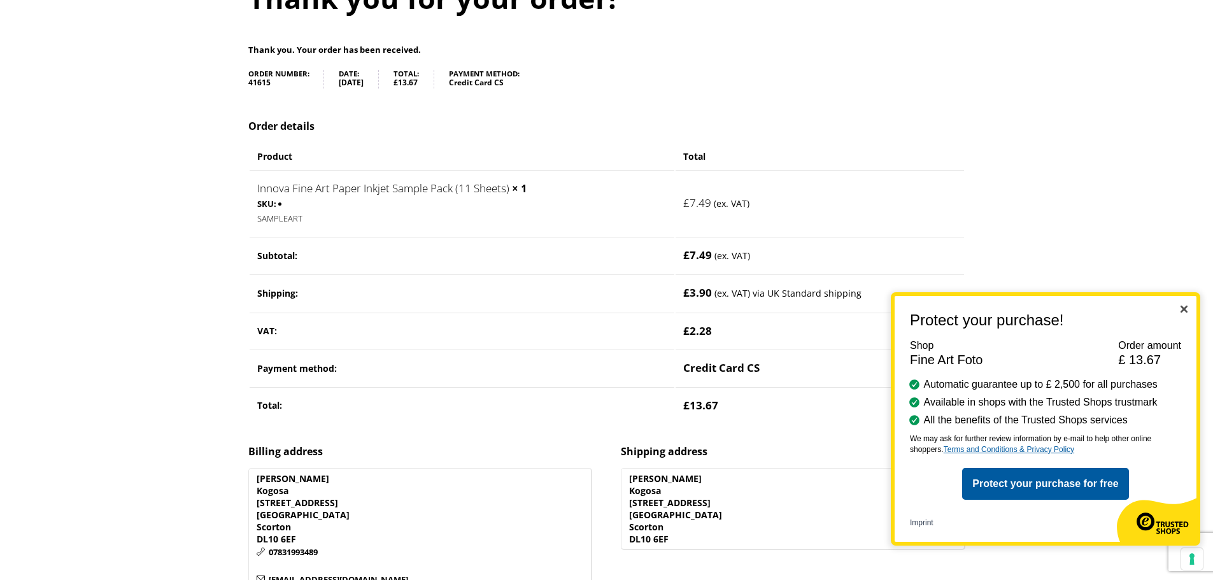
scroll to position [191, 0]
